Goal: Check status: Check status

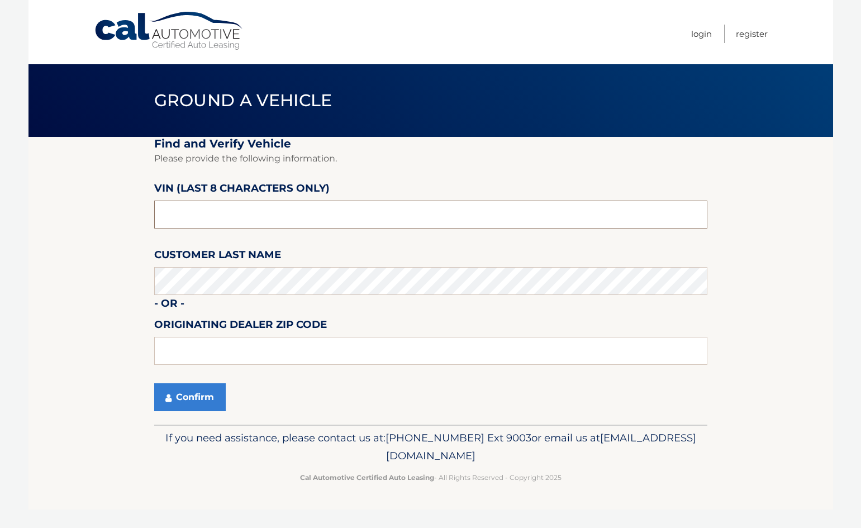
click at [382, 212] on input "text" at bounding box center [430, 215] width 553 height 28
paste input "PU597764"
type input "PU597764"
click at [391, 181] on fieldset "Find and Verify Vehicle Please provide the following information. VIN (last 8 c…" at bounding box center [430, 281] width 553 height 288
drag, startPoint x: 326, startPoint y: 314, endPoint x: 325, endPoint y: 297, distance: 17.3
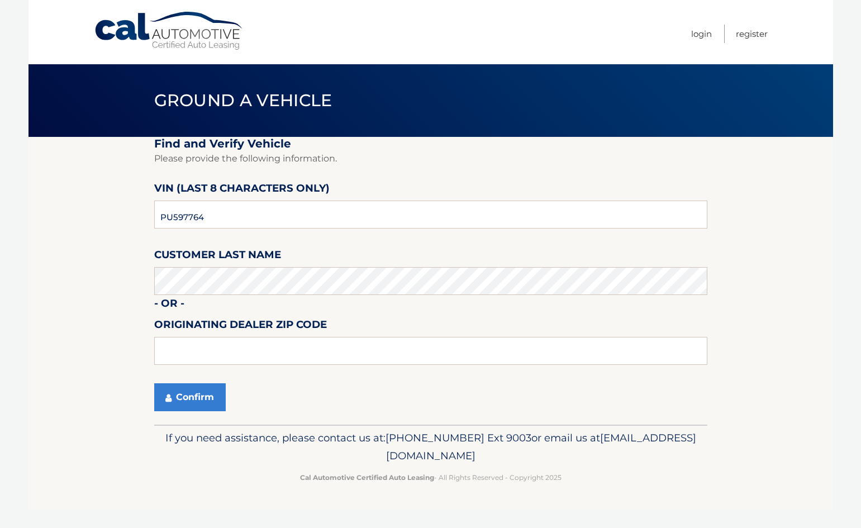
click at [326, 304] on fieldset "Find and Verify Vehicle Please provide the following information. VIN (last 8 c…" at bounding box center [430, 281] width 553 height 288
click at [187, 393] on button "Confirm" at bounding box center [190, 397] width 72 height 28
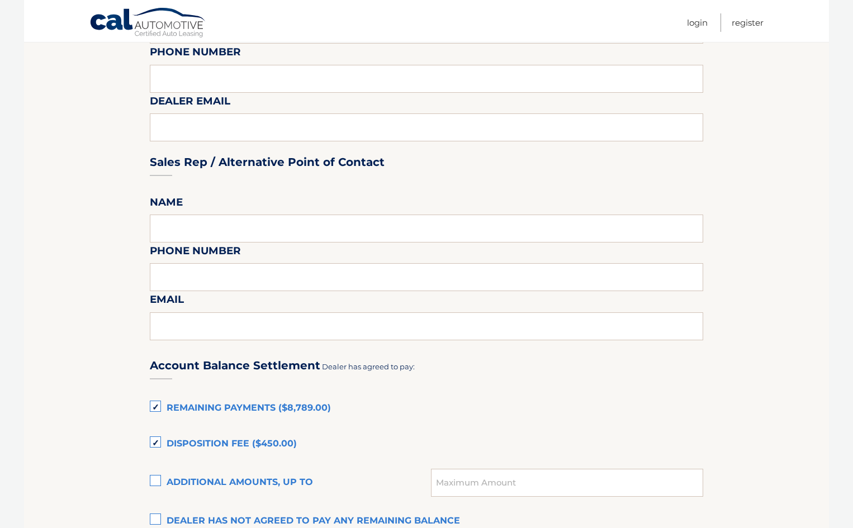
scroll to position [559, 0]
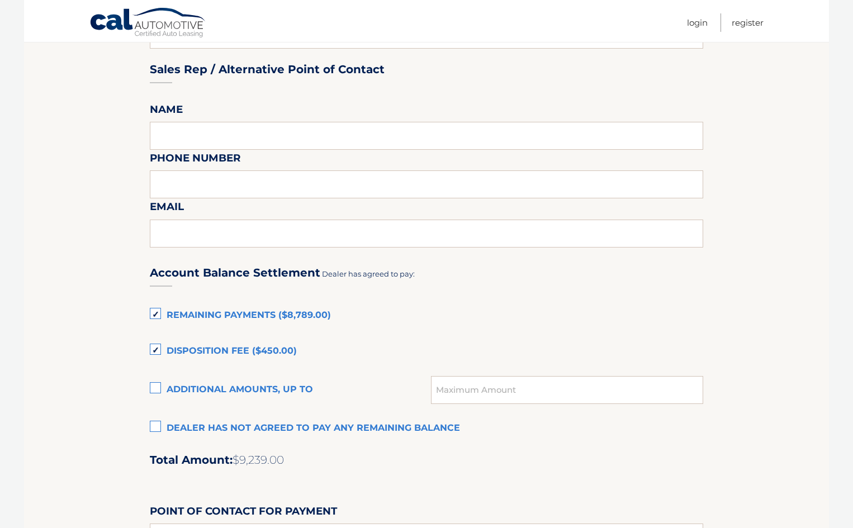
click at [709, 328] on section "Maturity Date: 07/30/2026 Or, click here to be directed to a quote for dealer p…" at bounding box center [426, 190] width 805 height 1225
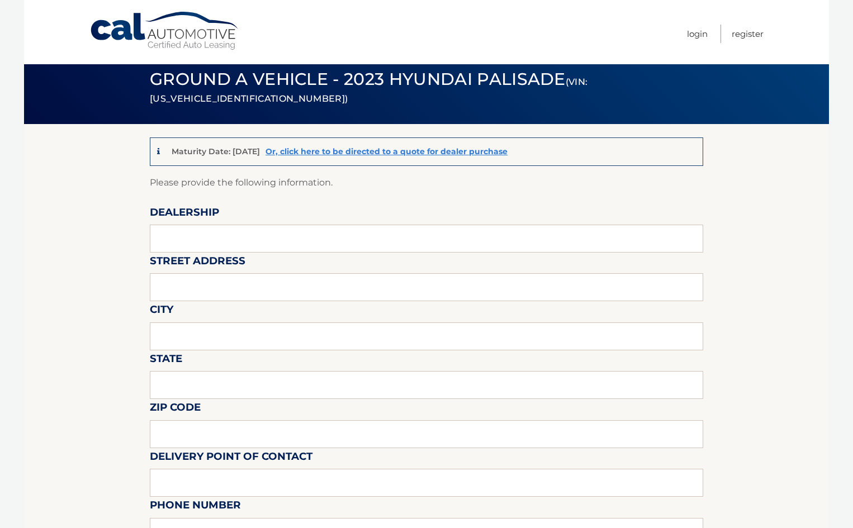
scroll to position [0, 0]
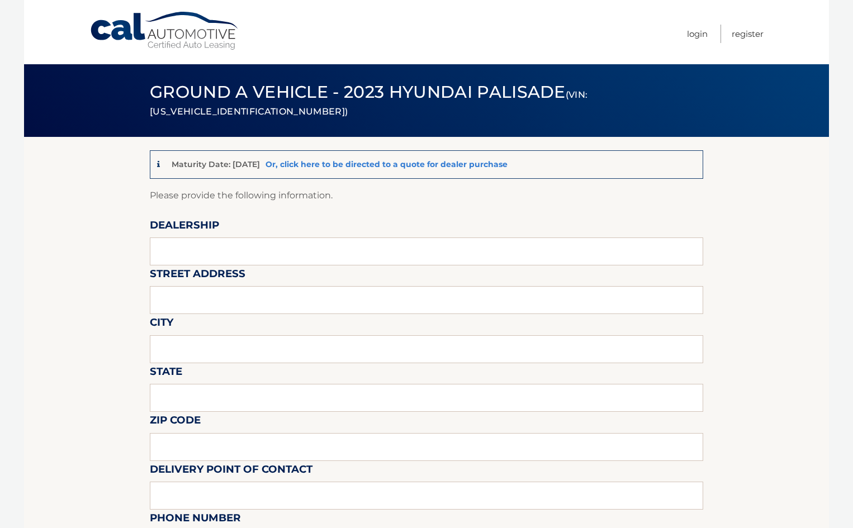
click at [467, 162] on link "Or, click here to be directed to a quote for dealer purchase" at bounding box center [387, 164] width 242 height 10
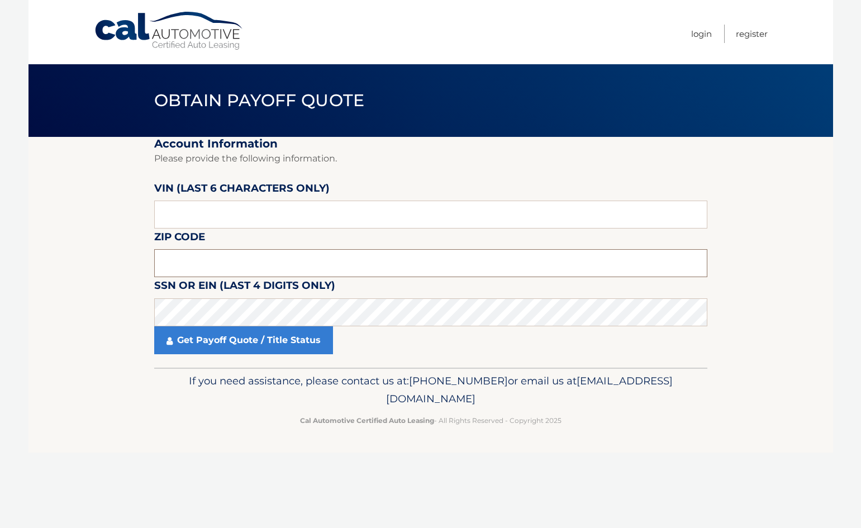
click at [217, 254] on input "text" at bounding box center [430, 263] width 553 height 28
type input "33433"
click at [219, 231] on fieldset "Account Information Please provide the following information. VIN (last 6 chara…" at bounding box center [430, 252] width 553 height 231
click at [219, 225] on input "text" at bounding box center [430, 215] width 553 height 28
paste input "597764"
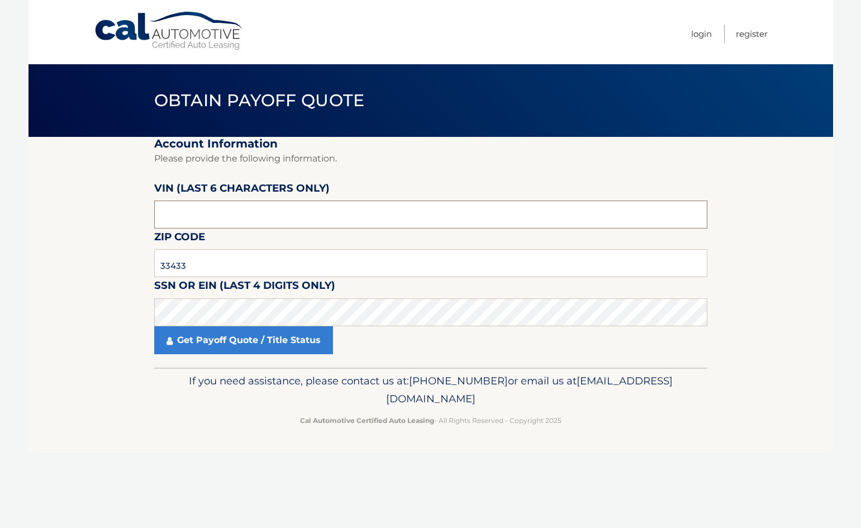
type input "597764"
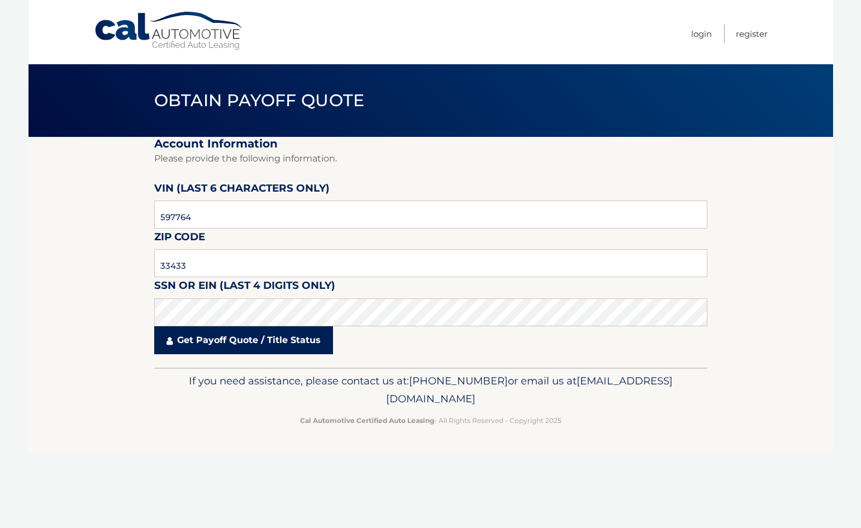
click at [209, 344] on link "Get Payoff Quote / Title Status" at bounding box center [243, 340] width 179 height 28
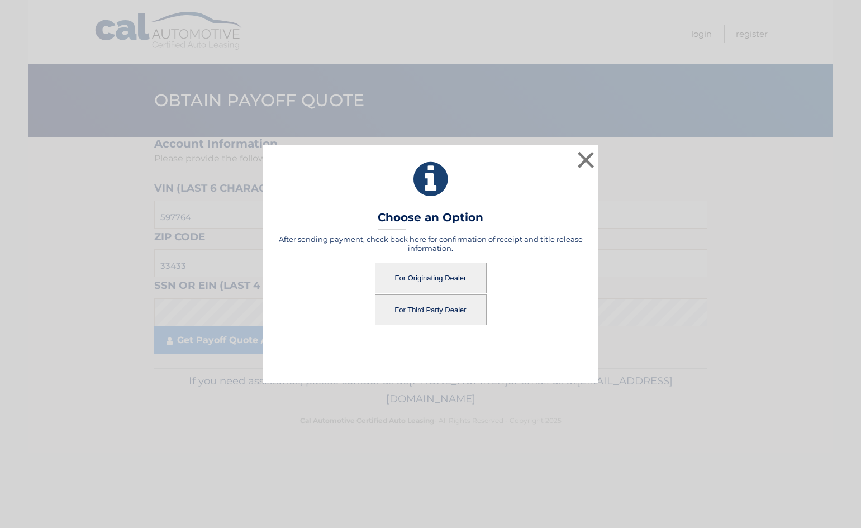
click at [417, 278] on button "For Originating Dealer" at bounding box center [431, 278] width 112 height 31
click at [438, 277] on button "For Originating Dealer" at bounding box center [431, 278] width 112 height 31
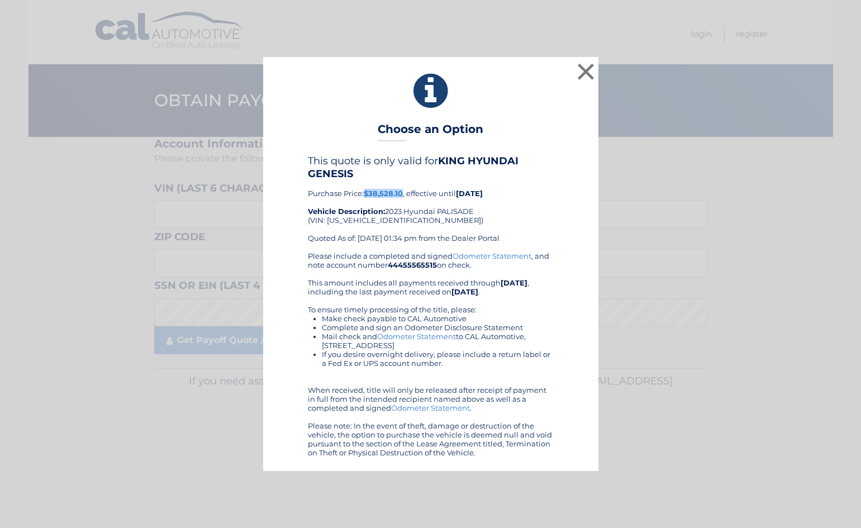
drag, startPoint x: 365, startPoint y: 193, endPoint x: 402, endPoint y: 194, distance: 37.5
click at [402, 194] on b "$38,528.10" at bounding box center [383, 193] width 39 height 9
copy b "$38,528.10"
click at [471, 194] on b "[DATE]" at bounding box center [469, 193] width 27 height 9
